Goal: Task Accomplishment & Management: Complete application form

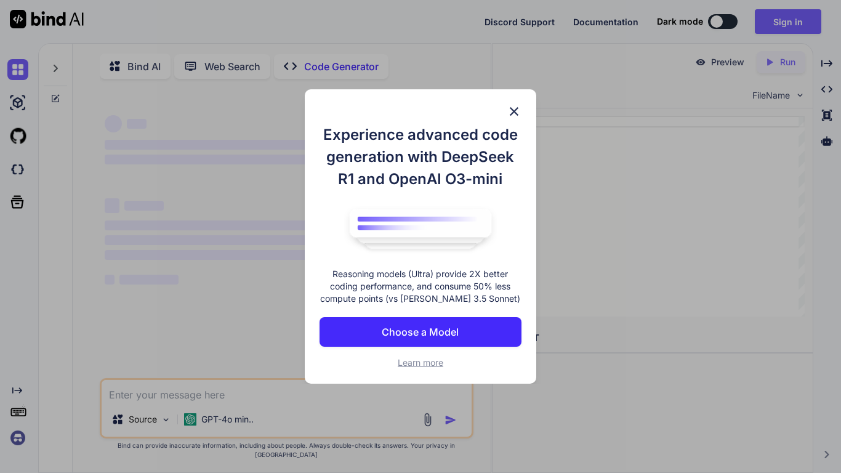
click at [512, 111] on img at bounding box center [514, 111] width 15 height 15
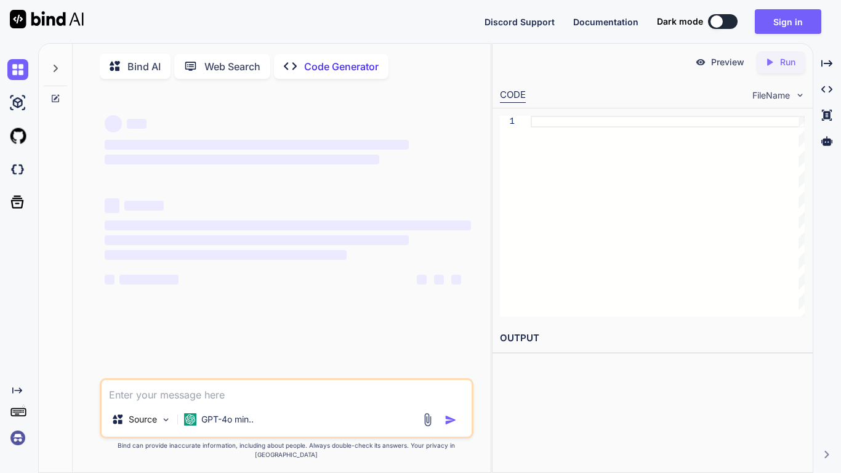
type textarea "x"
click at [198, 135] on div "‌ ‌ ‌ ‌" at bounding box center [288, 140] width 366 height 54
click at [195, 150] on span "‌" at bounding box center [257, 145] width 304 height 10
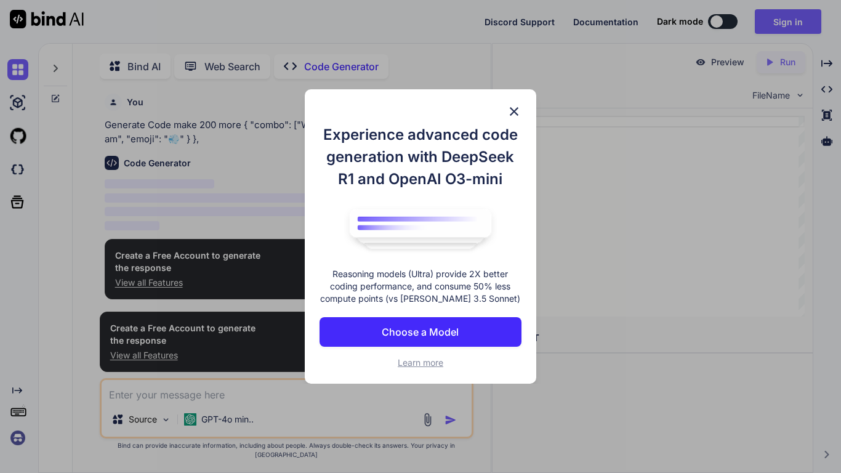
scroll to position [5, 0]
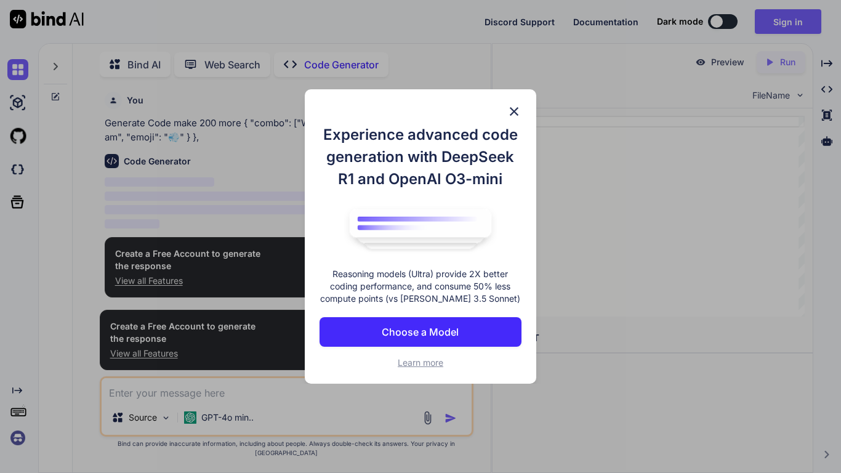
click at [363, 319] on button "Choose a Model" at bounding box center [421, 332] width 202 height 30
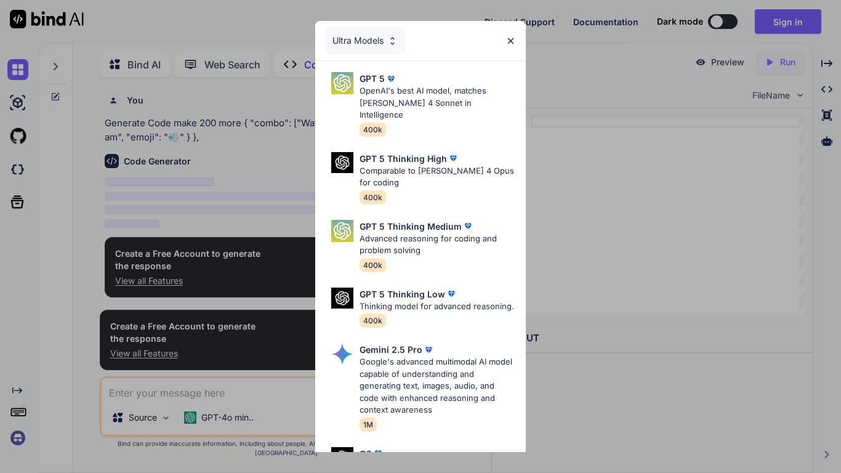
click at [509, 44] on img at bounding box center [511, 41] width 10 height 10
type textarea "x"
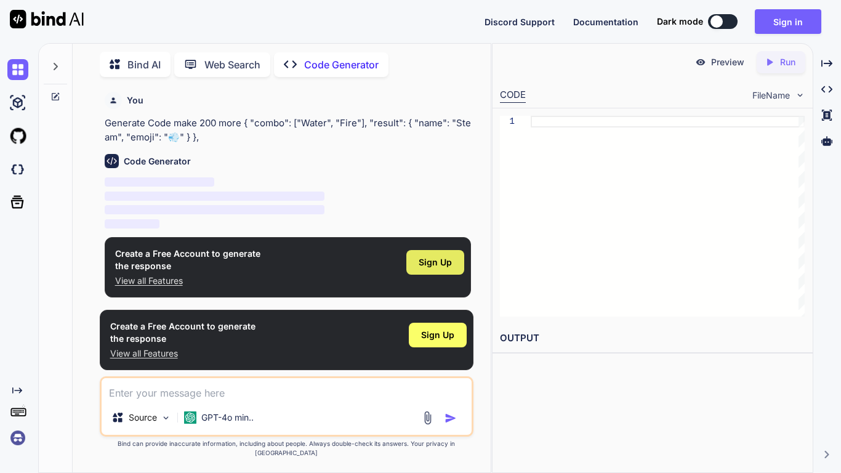
click at [430, 254] on div "Sign Up" at bounding box center [435, 262] width 58 height 25
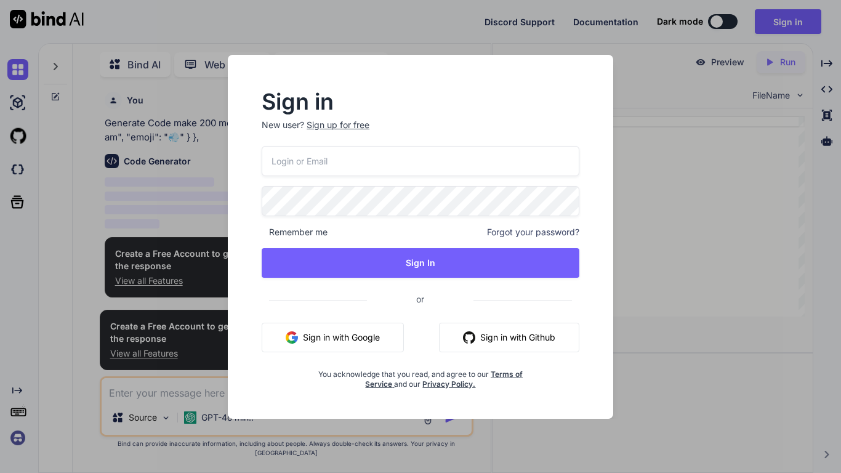
click at [344, 173] on input "email" at bounding box center [421, 161] width 318 height 30
type input "logop711@gmail.com"
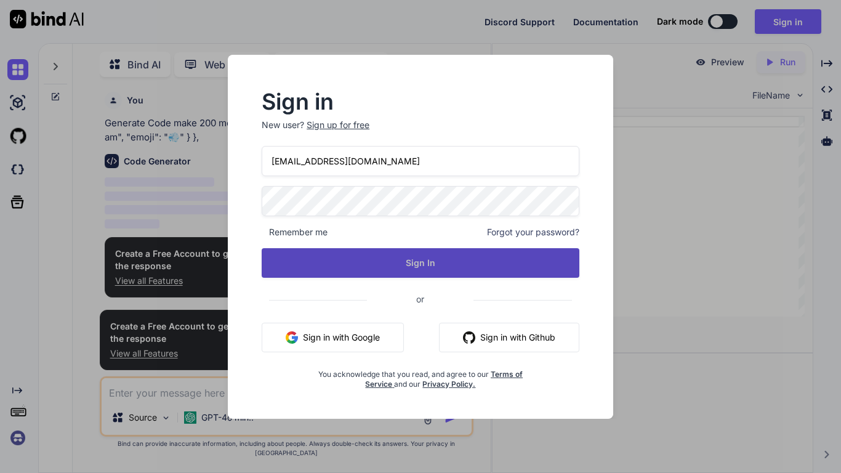
click at [433, 249] on button "Sign In" at bounding box center [421, 263] width 318 height 30
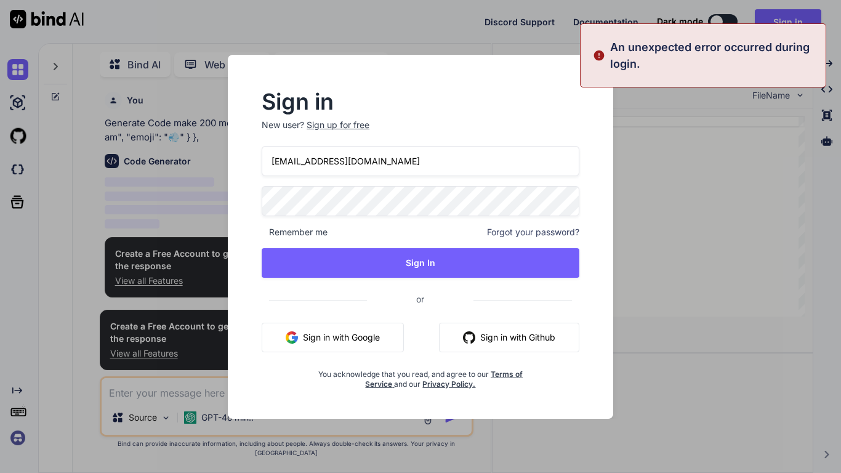
click at [245, 204] on div "Sign in New user? Sign up for free logop711@gmail.com Remember me Forgot your p…" at bounding box center [420, 240] width 357 height 297
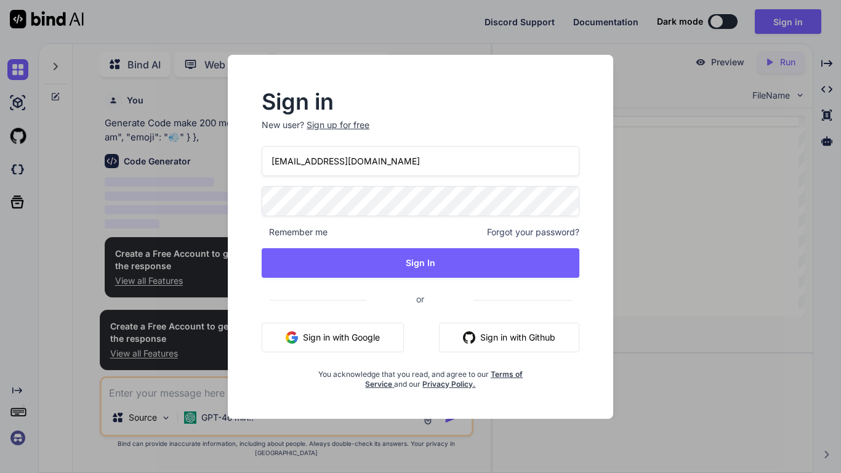
click at [347, 125] on div "Sign up for free" at bounding box center [338, 125] width 63 height 12
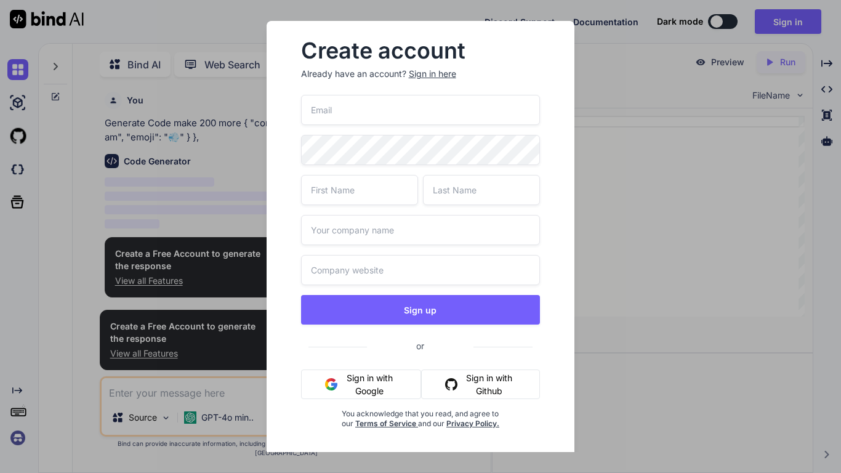
click at [358, 119] on input "email" at bounding box center [421, 110] width 240 height 30
type input ";"
type input "logop711"
click at [420, 147] on div "logop711 Sign up or Sign in with Google Sign in with Github You acknowledge tha…" at bounding box center [421, 276] width 240 height 363
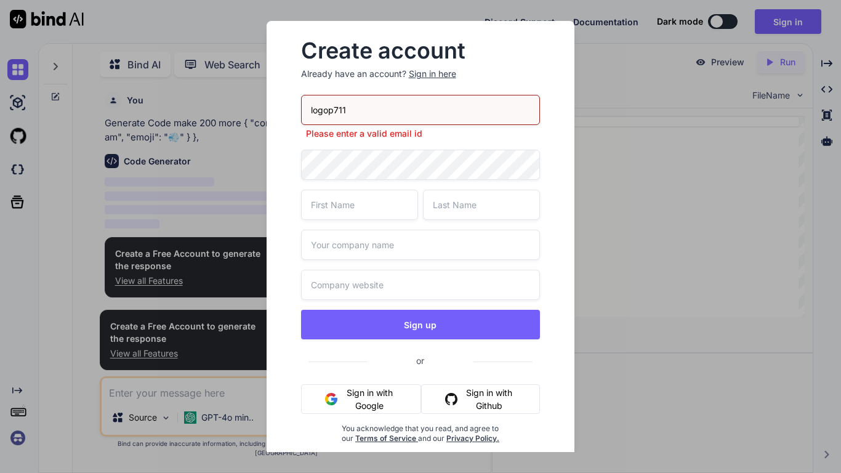
click at [375, 208] on input "text" at bounding box center [359, 205] width 117 height 30
type input "logan"
click at [487, 211] on input "text" at bounding box center [481, 205] width 117 height 30
type input "pearson"
click at [515, 243] on input "text" at bounding box center [421, 245] width 240 height 30
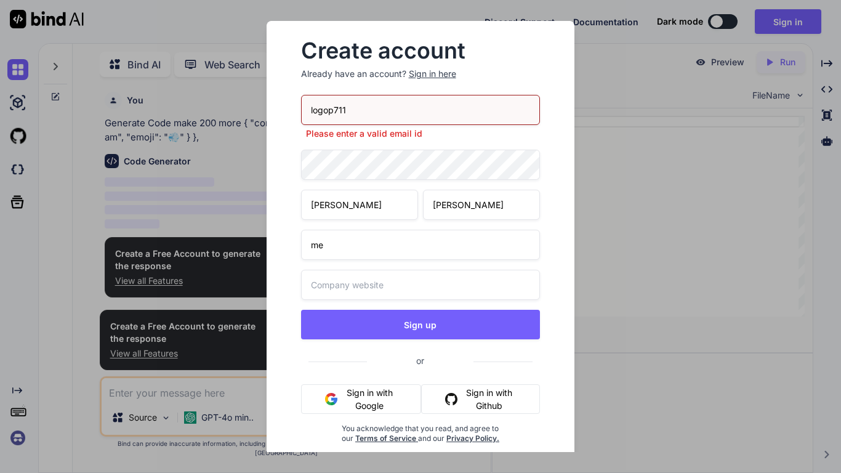
type input "me"
click at [528, 283] on input "text" at bounding box center [421, 285] width 240 height 30
click at [366, 283] on input "lagonbones.neocites.com" at bounding box center [421, 285] width 240 height 30
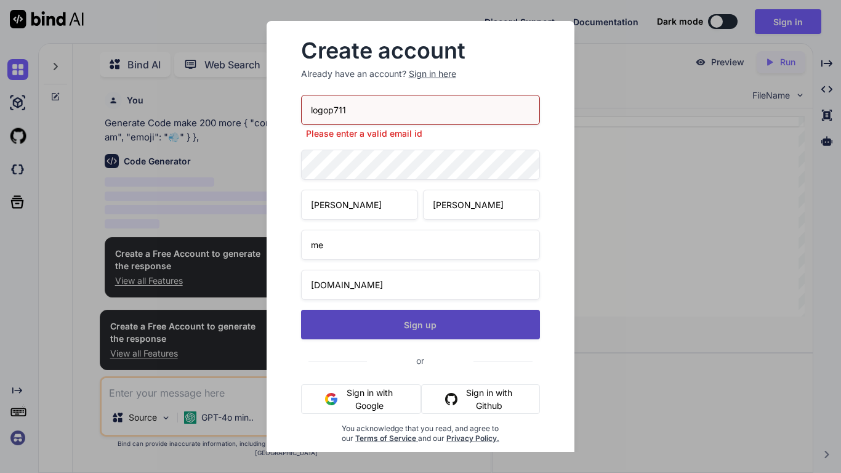
type input "lagonbones.neocites.com"
click at [406, 326] on button "Sign up" at bounding box center [421, 325] width 240 height 30
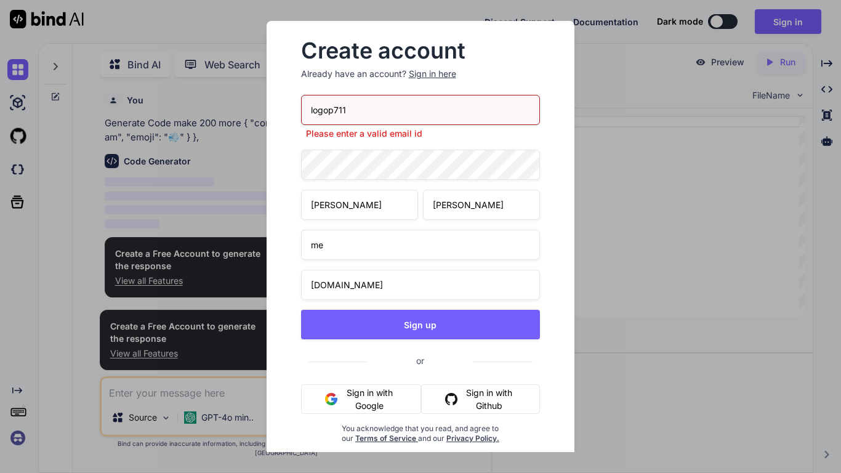
click at [424, 76] on div "Sign in here" at bounding box center [432, 74] width 47 height 12
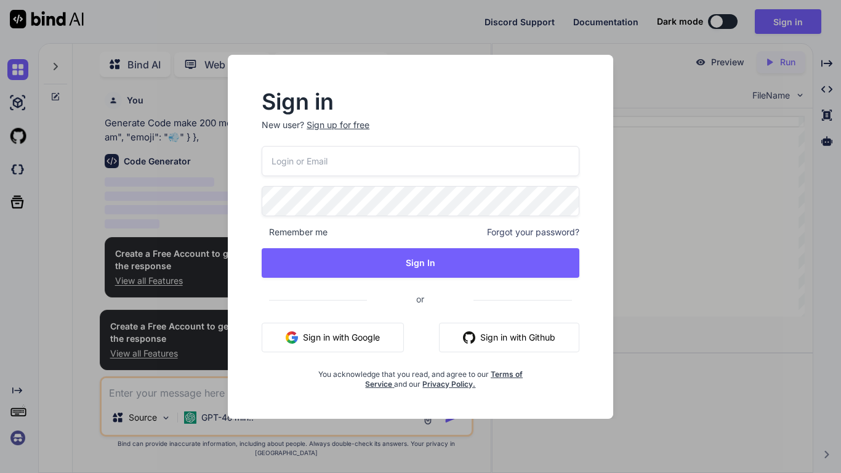
click at [318, 130] on div "Sign up for free" at bounding box center [338, 125] width 63 height 12
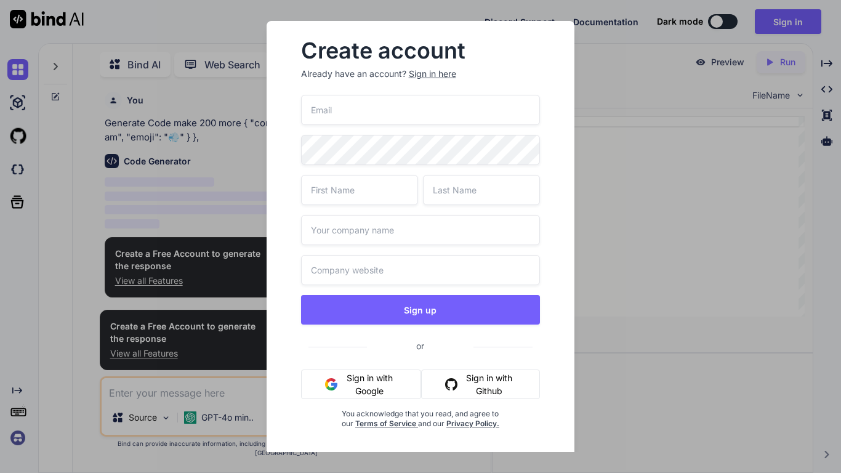
click at [338, 111] on input "email" at bounding box center [421, 110] width 240 height 30
type input "logop711@gmail.com"
click at [368, 184] on input "text" at bounding box center [359, 190] width 117 height 30
type input ";"
type input "logan"
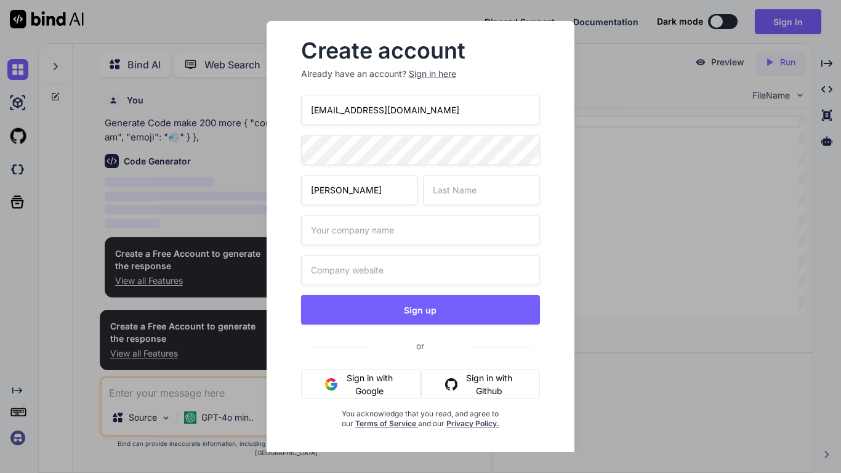
click at [448, 178] on input "text" at bounding box center [481, 190] width 117 height 30
type input "pearson"
click at [449, 206] on div "logop711@gmail.com logan pearson Sign up or Sign in with Google Sign in with Gi…" at bounding box center [421, 276] width 240 height 363
click at [453, 220] on input "text" at bounding box center [421, 230] width 240 height 30
type input "lagon"
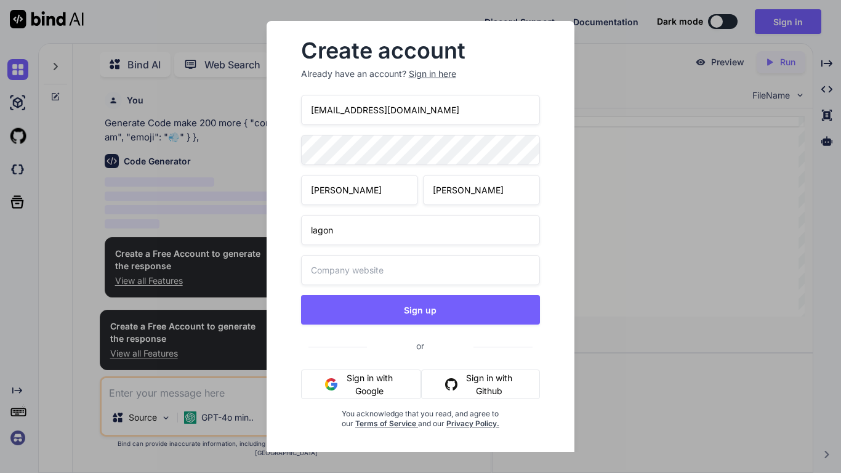
click at [475, 261] on input "text" at bounding box center [421, 270] width 240 height 30
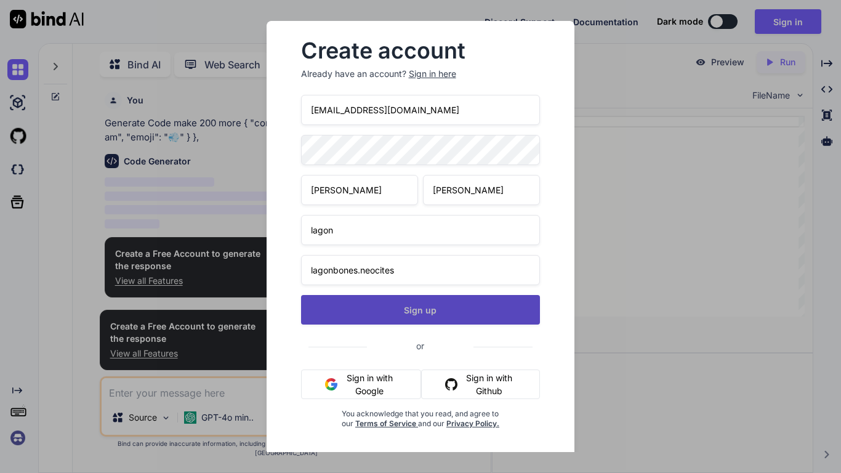
type input "lagonbones.neocites"
click at [496, 320] on button "Sign up" at bounding box center [421, 310] width 240 height 30
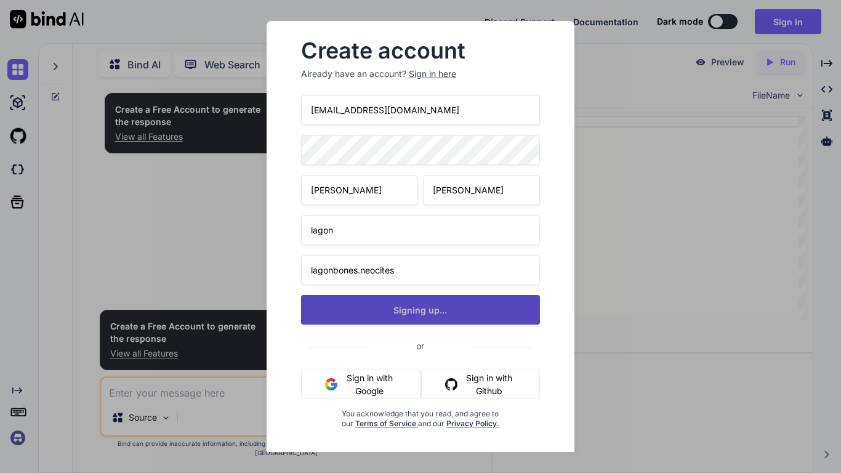
type textarea "x"
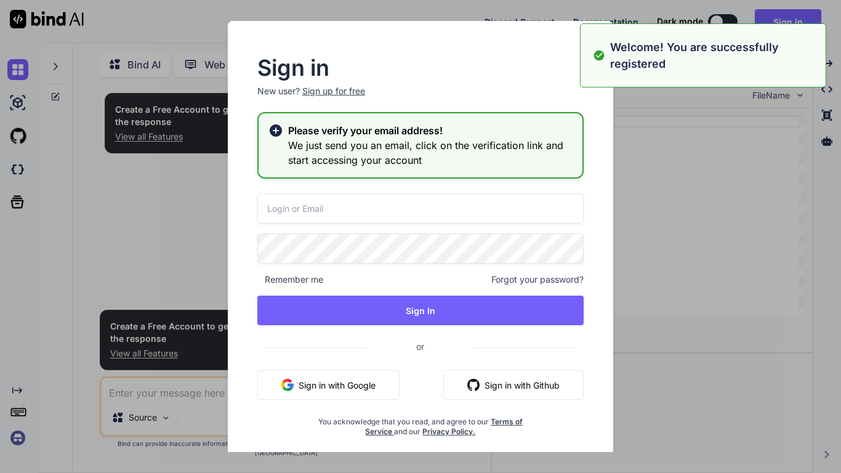
click at [619, 133] on div "Sign in New user? Sign up for free Please verify your email address! We just se…" at bounding box center [421, 236] width 421 height 431
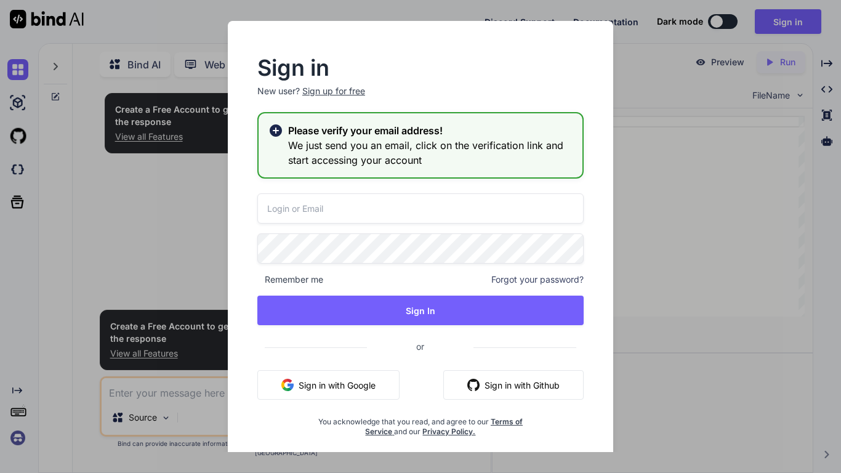
click at [501, 200] on input "email" at bounding box center [420, 208] width 326 height 30
type input "logop711@gmail.com"
click at [435, 267] on div "logop711@gmail.com Remember me Forgot your password? Sign In or Sign in with Go…" at bounding box center [420, 314] width 326 height 243
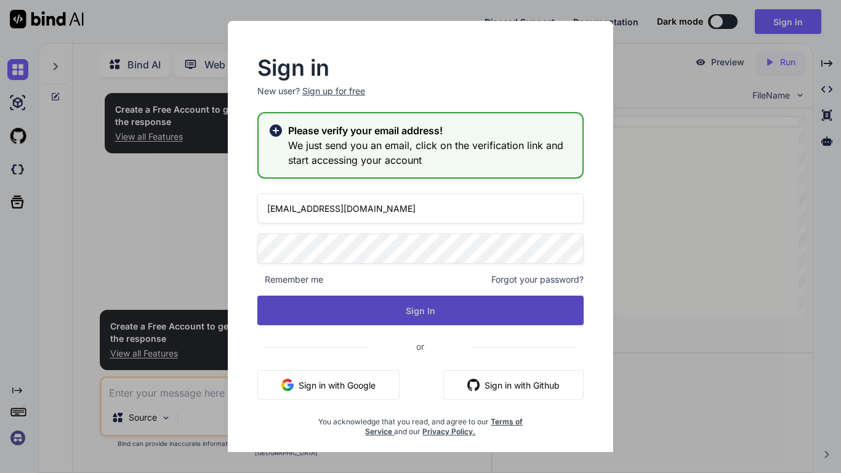
click at [433, 310] on button "Sign In" at bounding box center [420, 311] width 326 height 30
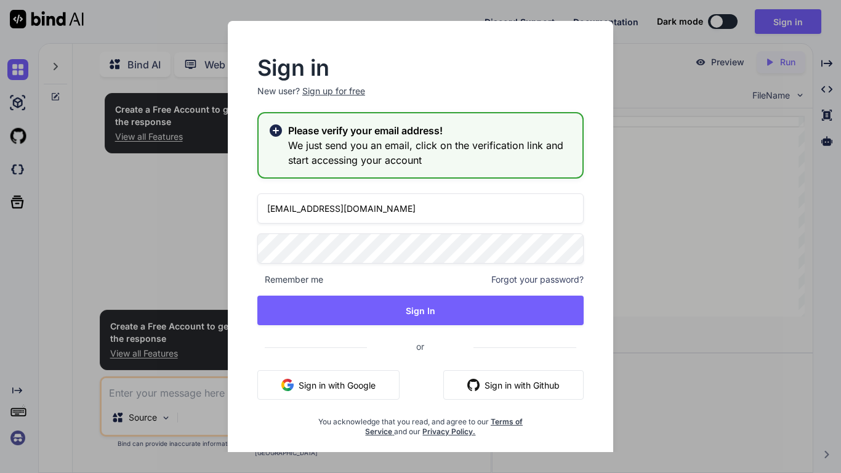
type textarea "x"
click at [189, 241] on div "Sign in New user? Sign up for free Please verify your email address! We just se…" at bounding box center [420, 236] width 841 height 473
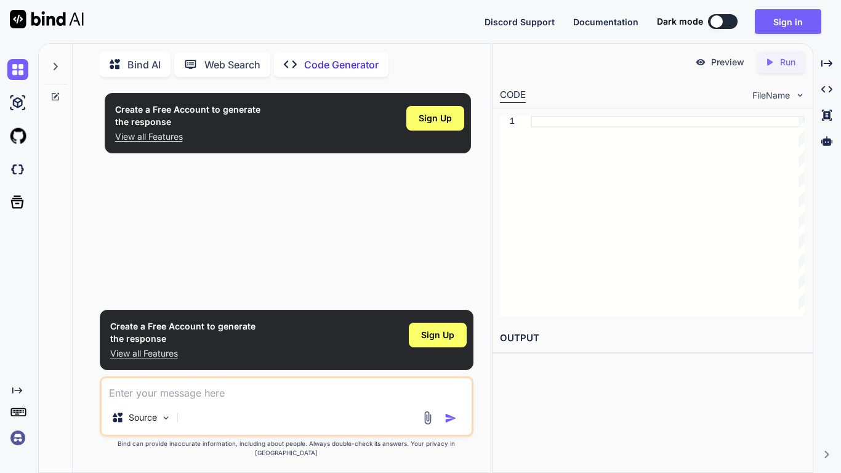
click at [175, 252] on div "Create a Free Account to generate the response View all Features Sign Up" at bounding box center [287, 195] width 371 height 217
click at [798, 12] on button "Sign in" at bounding box center [788, 21] width 67 height 25
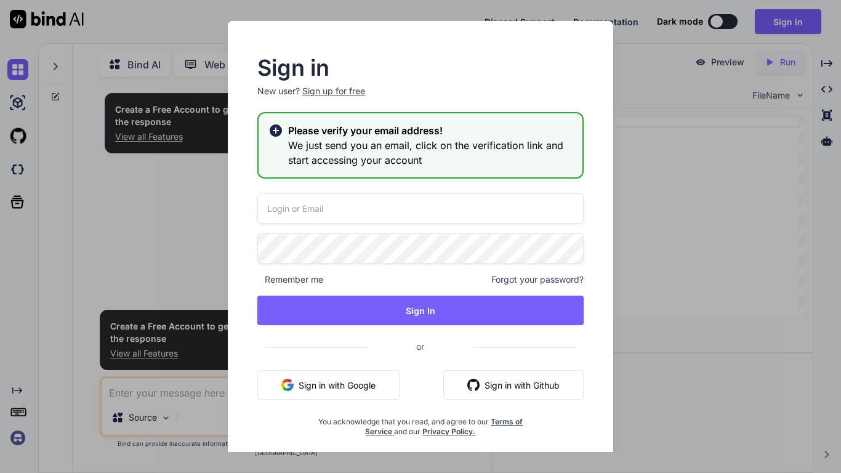
click at [418, 216] on input "email" at bounding box center [420, 208] width 326 height 30
type input "s"
type input "logop711@gmail.com"
click at [461, 294] on div "logop711@gmail.com Remember me Forgot your password? Sign In or Sign in with Go…" at bounding box center [420, 314] width 326 height 243
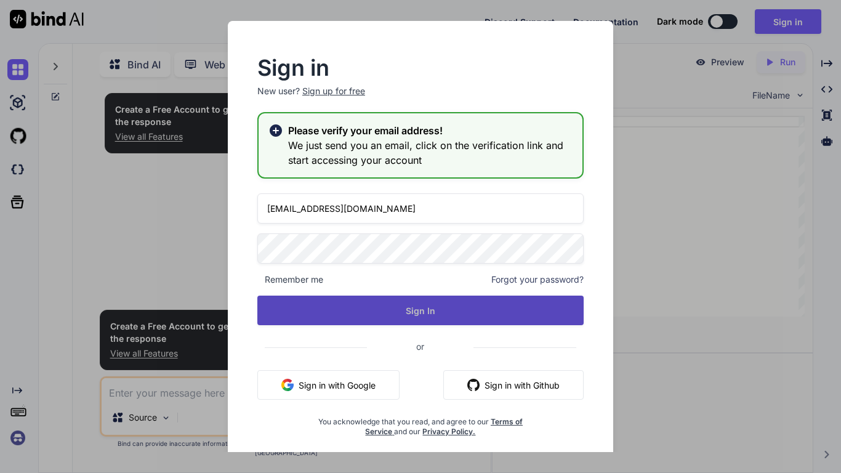
click at [464, 299] on button "Sign In" at bounding box center [420, 311] width 326 height 30
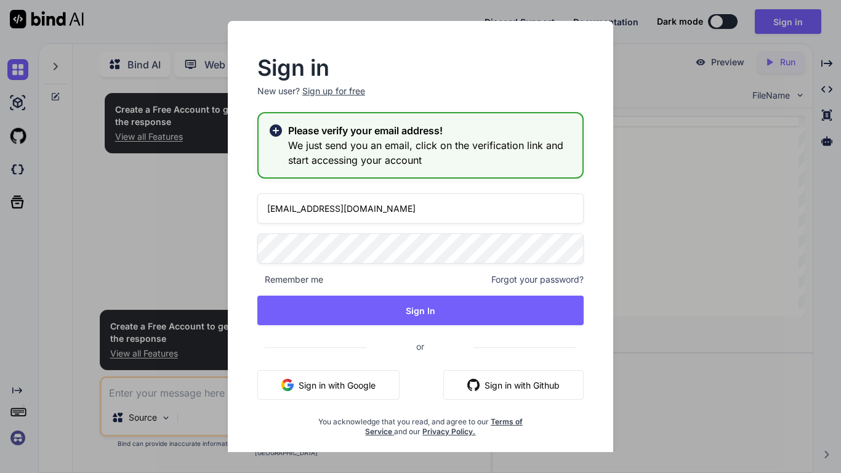
type textarea "x"
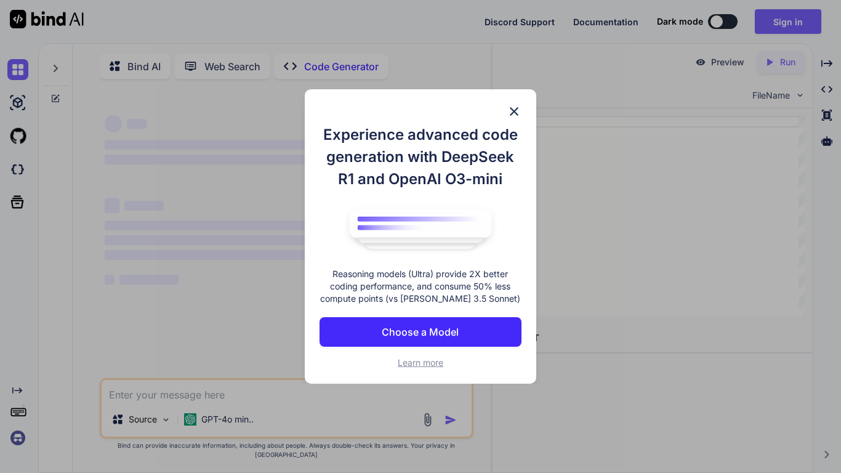
click at [509, 120] on div "Experience advanced code generation with DeepSeek R1 and OpenAI O3-mini Reasoni…" at bounding box center [421, 236] width 232 height 294
click at [515, 115] on img at bounding box center [514, 111] width 15 height 15
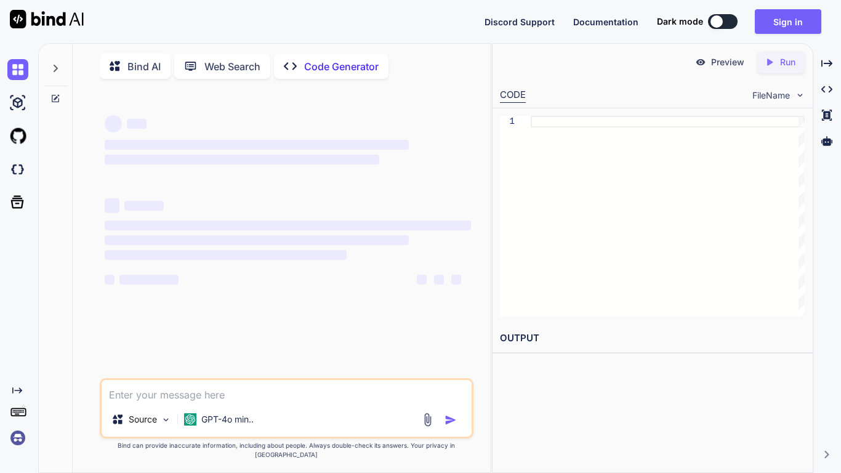
click at [254, 402] on textarea at bounding box center [287, 391] width 370 height 22
click at [259, 417] on div "Source GPT-4o min.." at bounding box center [287, 408] width 374 height 60
click at [243, 402] on textarea at bounding box center [287, 391] width 370 height 22
click at [294, 212] on div "‌ ‌" at bounding box center [288, 204] width 366 height 17
click at [204, 437] on div "GPT-4o min.." at bounding box center [218, 422] width 79 height 30
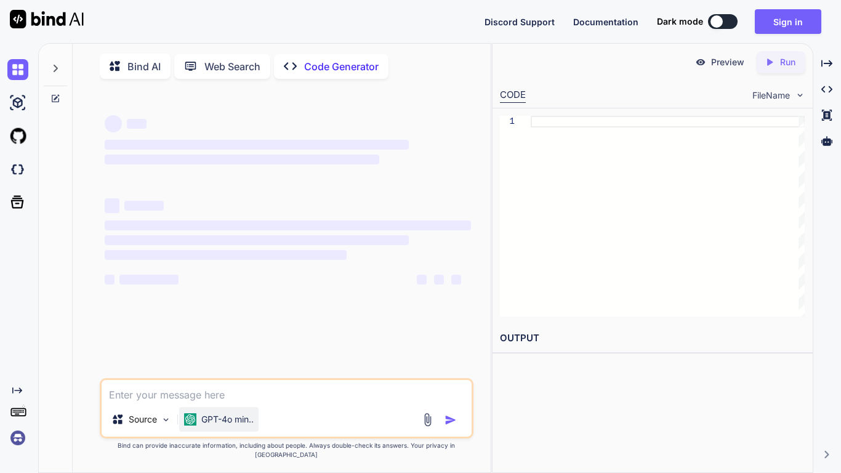
click at [206, 432] on div "GPT-4o min.." at bounding box center [218, 419] width 79 height 25
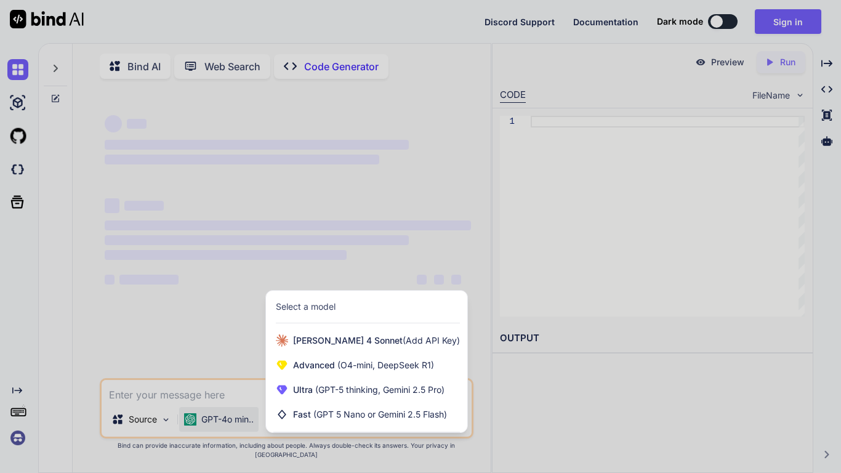
click at [416, 281] on div at bounding box center [420, 236] width 841 height 473
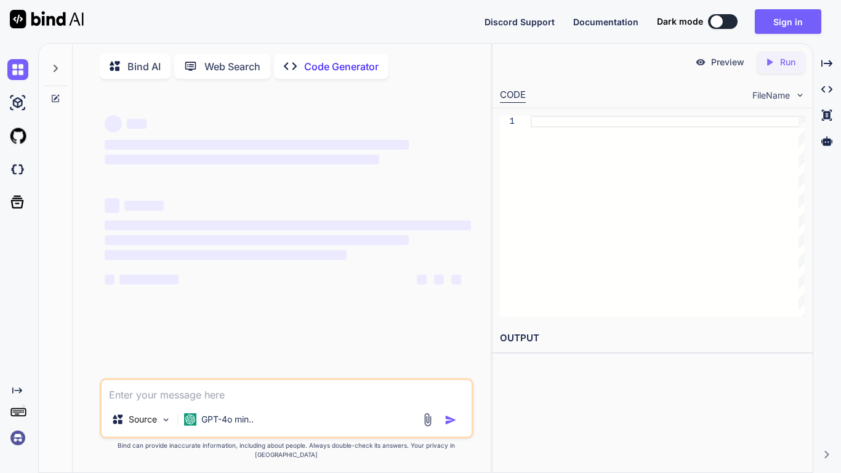
drag, startPoint x: 299, startPoint y: 248, endPoint x: 61, endPoint y: 243, distance: 238.4
click at [61, 243] on div "Bind AI Web Search Created with Pixso. Code Generator ‌ ‌ ‌ ‌ ‌ ‌ ‌ ‌ ‌ ‌ ‌ ‌ ‌…" at bounding box center [265, 259] width 452 height 430
click at [178, 172] on div "‌ ‌ ‌ ‌ ‌ ‌ ‌ ‌ ‌ ‌ ‌ ‌ ‌ ‌" at bounding box center [288, 207] width 366 height 198
click at [134, 65] on p "Bind AI" at bounding box center [143, 66] width 33 height 15
click at [313, 65] on p "Code Generator" at bounding box center [341, 66] width 75 height 15
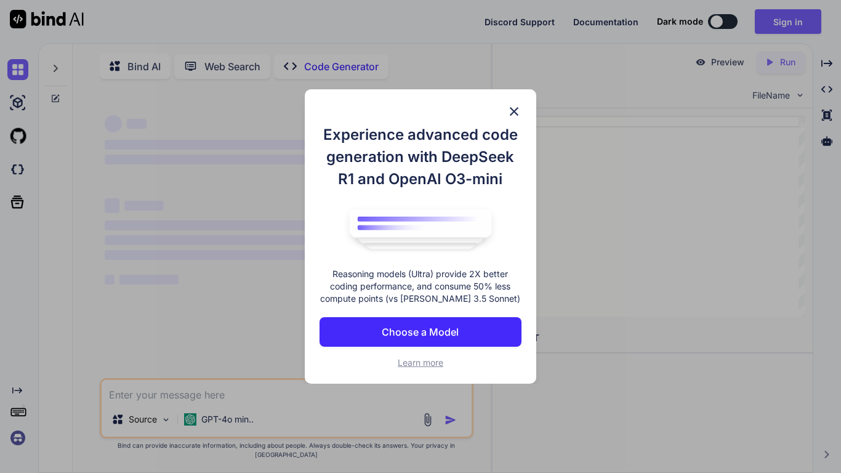
click at [506, 116] on div "Experience advanced code generation with DeepSeek R1 and OpenAI O3-mini Reasoni…" at bounding box center [421, 236] width 232 height 294
click at [411, 337] on p "Choose a Model" at bounding box center [420, 332] width 77 height 15
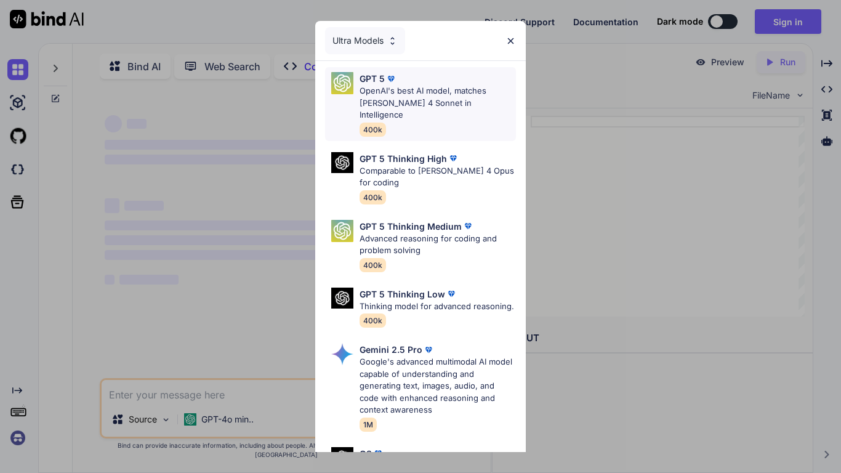
click at [466, 95] on p "OpenAI's best AI model, matches Claude 4 Sonnet in Intelligence" at bounding box center [438, 103] width 156 height 36
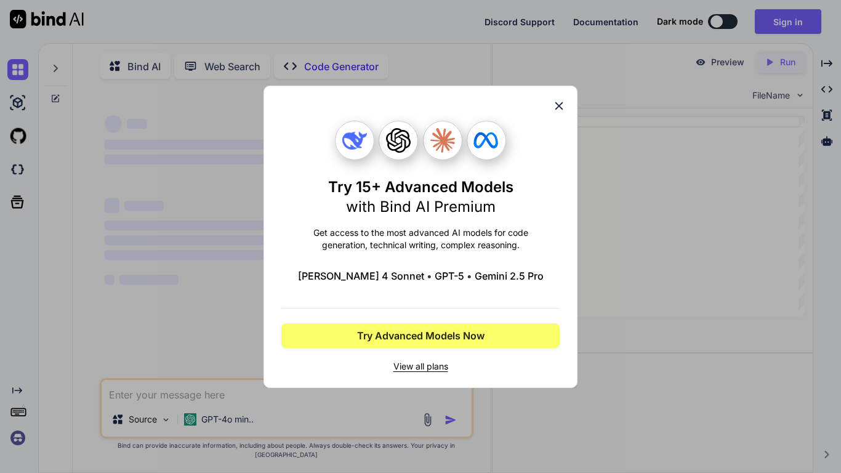
click at [565, 93] on div "Try 15+ Advanced Models with Bind AI Premium Get access to the most advanced AI…" at bounding box center [421, 237] width 314 height 302
click at [564, 99] on icon at bounding box center [559, 106] width 14 height 14
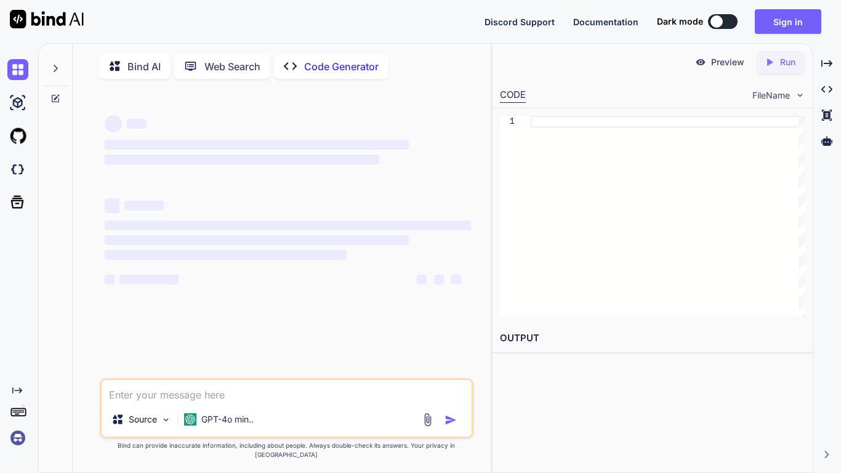
click at [328, 252] on span "‌" at bounding box center [226, 255] width 242 height 12
click at [52, 75] on div at bounding box center [55, 65] width 23 height 42
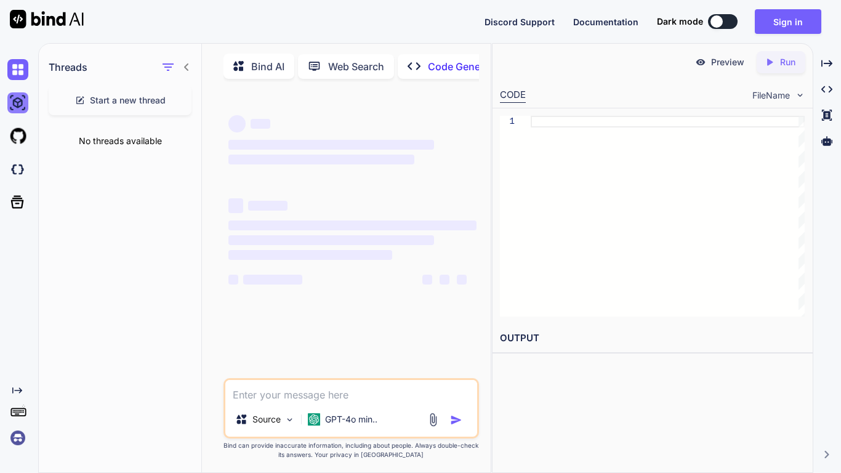
click at [10, 92] on img at bounding box center [17, 102] width 21 height 21
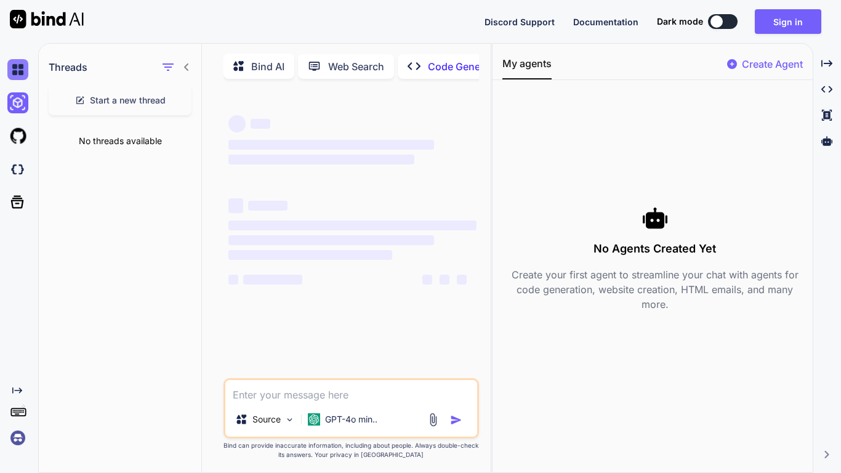
click at [15, 72] on img at bounding box center [17, 69] width 21 height 21
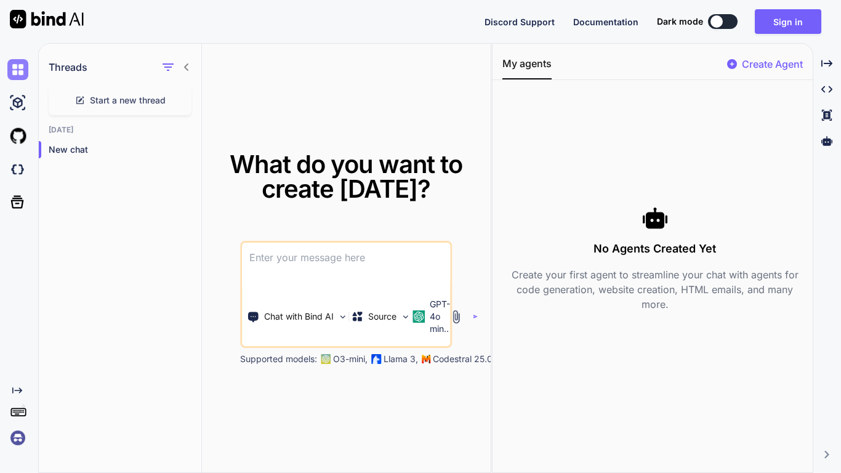
click at [17, 66] on img at bounding box center [17, 69] width 21 height 21
type textarea "x"
click at [301, 262] on textarea at bounding box center [346, 266] width 208 height 46
paste textarea
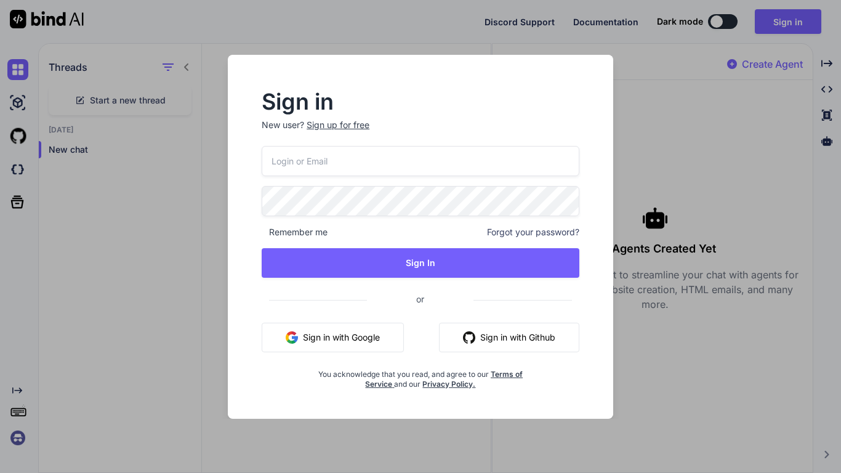
click at [753, 155] on div "Sign in New user? Sign up for free Remember me Forgot your password? Sign In or…" at bounding box center [420, 236] width 841 height 473
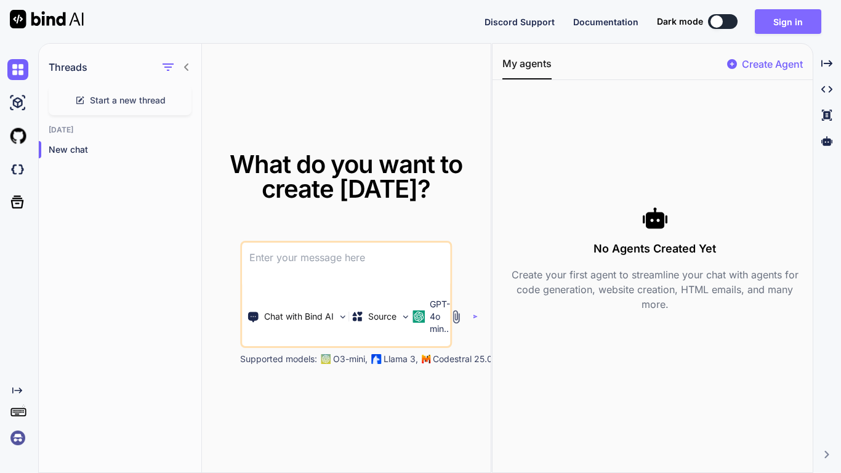
click at [762, 29] on button "Sign in" at bounding box center [788, 21] width 67 height 25
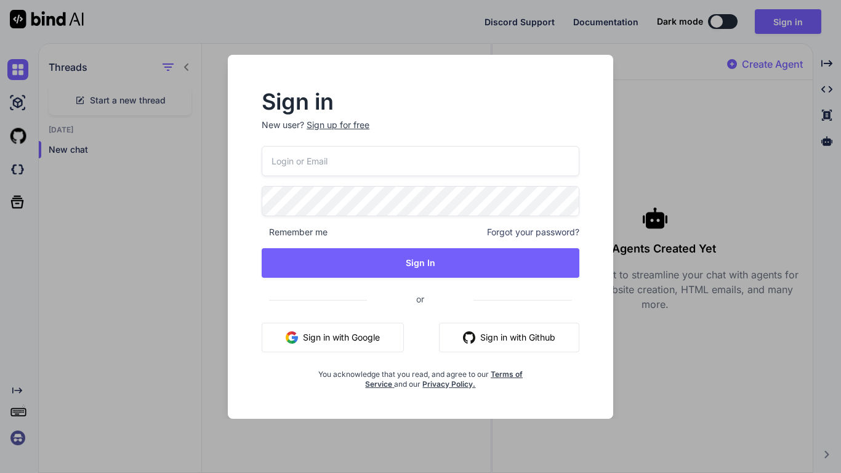
click at [340, 163] on input "email" at bounding box center [421, 161] width 318 height 30
type input "log"
